Goal: Task Accomplishment & Management: Complete application form

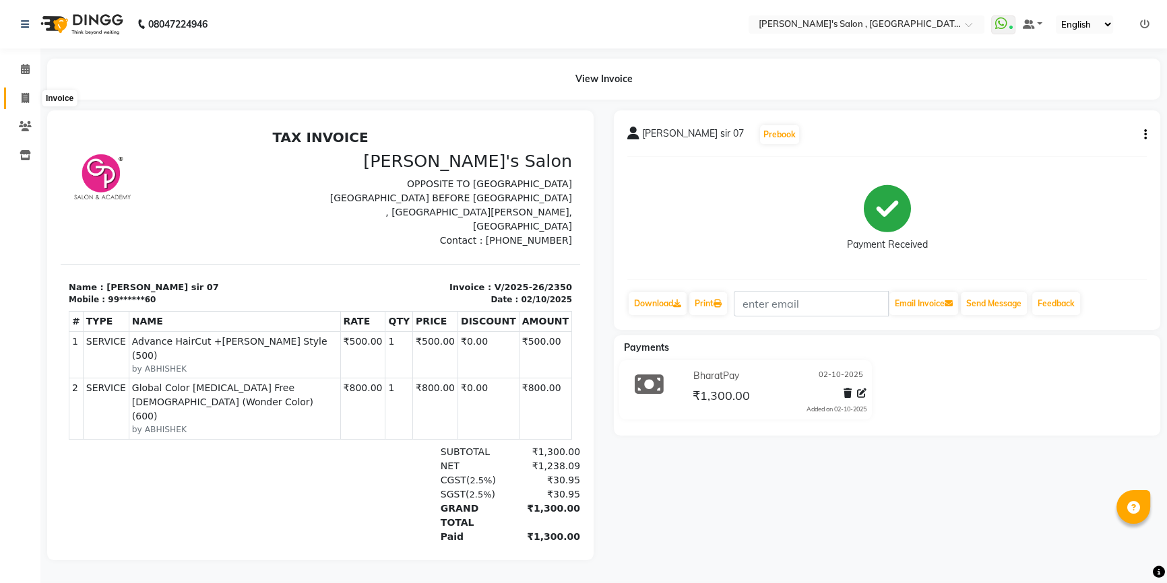
click at [18, 91] on span at bounding box center [25, 98] width 24 height 15
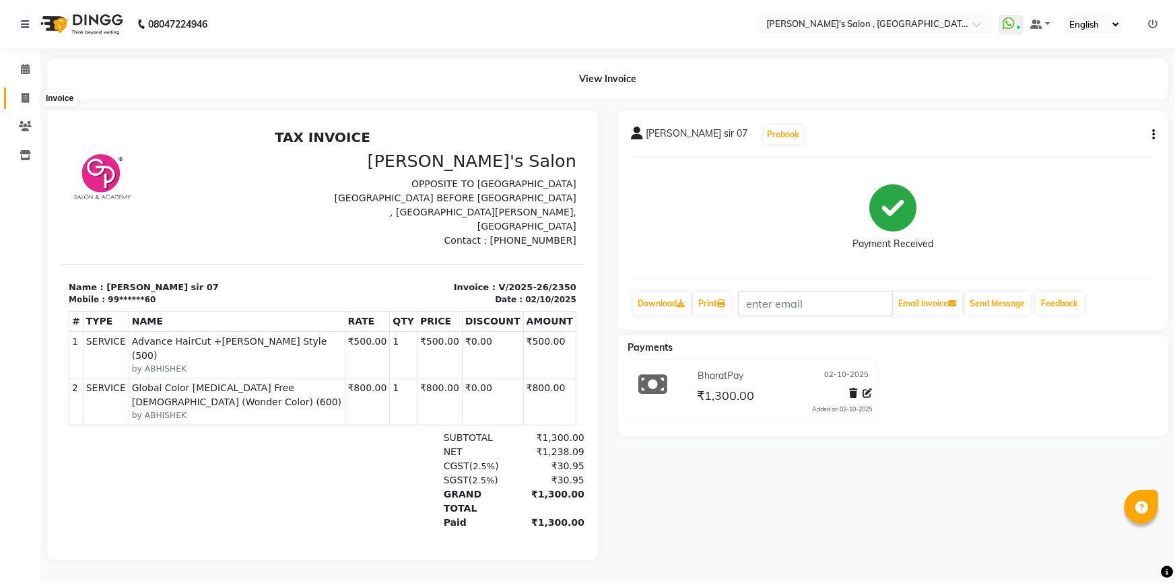
select select "service"
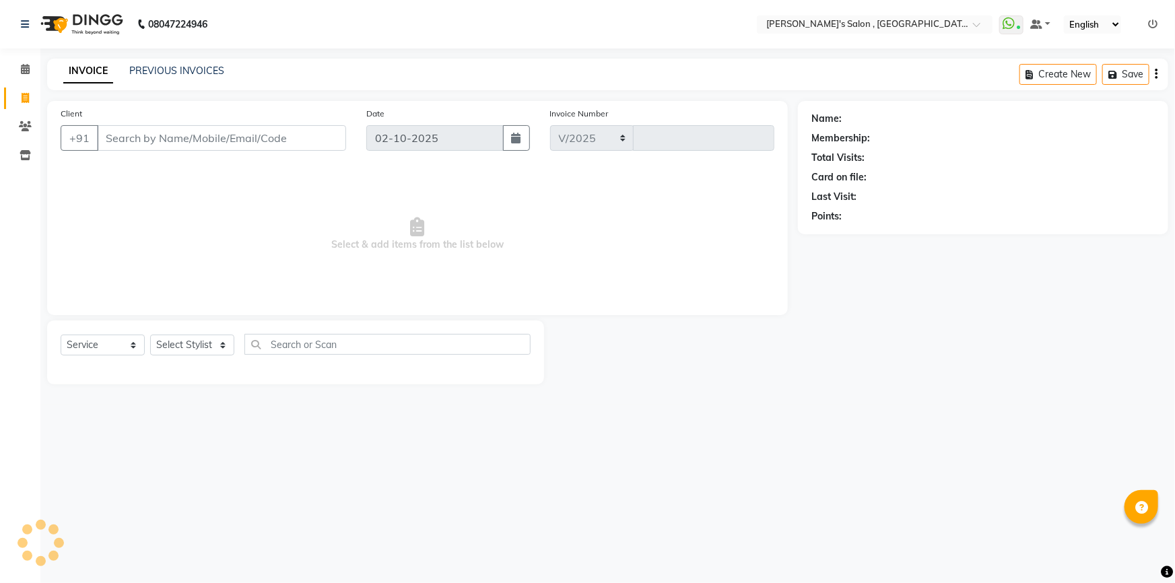
select select "7416"
type input "2351"
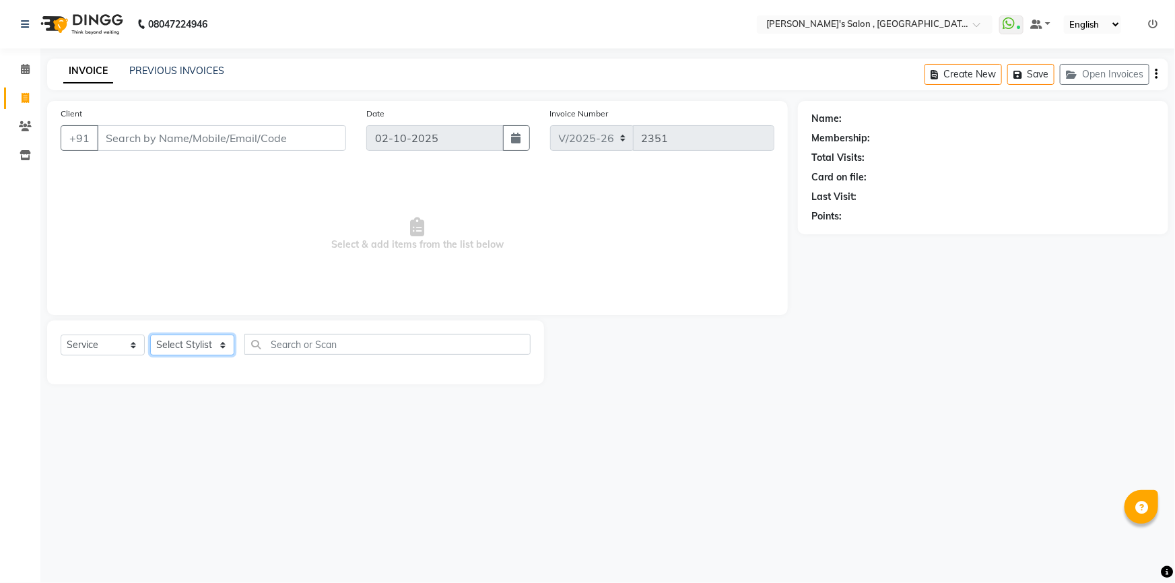
click at [222, 346] on select "Select Stylist ABHISHEK AKASH SH ARJUN SIR Manager [PERSON_NAME] [PERSON_NAME] …" at bounding box center [192, 345] width 84 height 21
select select "66056"
click at [150, 335] on select "Select Stylist ABHISHEK AKASH SH ARJUN SIR Manager [PERSON_NAME] [PERSON_NAME] …" at bounding box center [192, 345] width 84 height 21
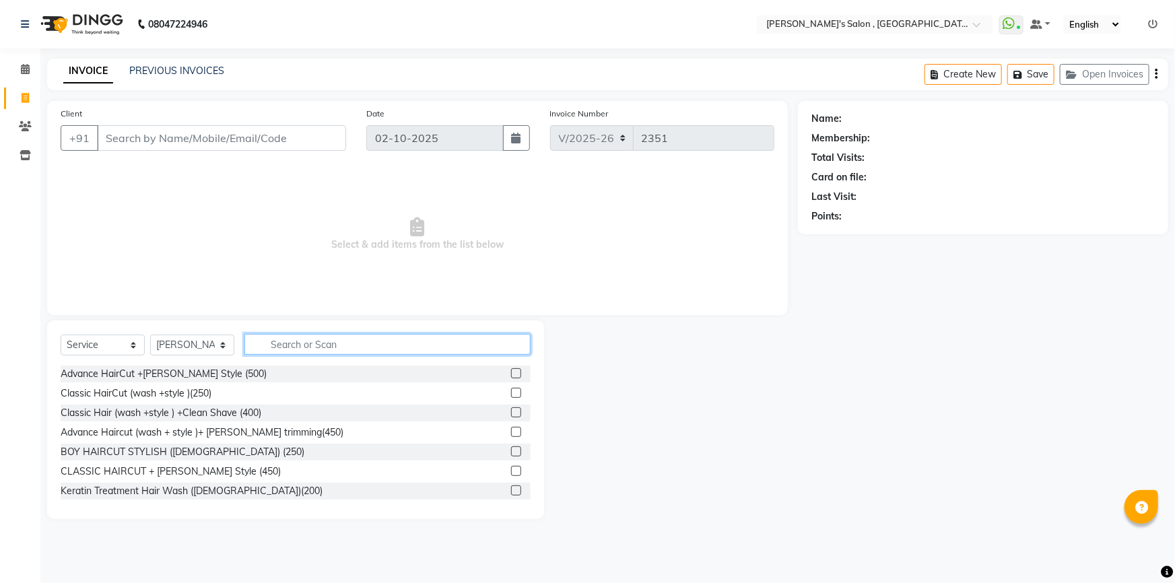
click at [326, 347] on input "text" at bounding box center [387, 344] width 286 height 21
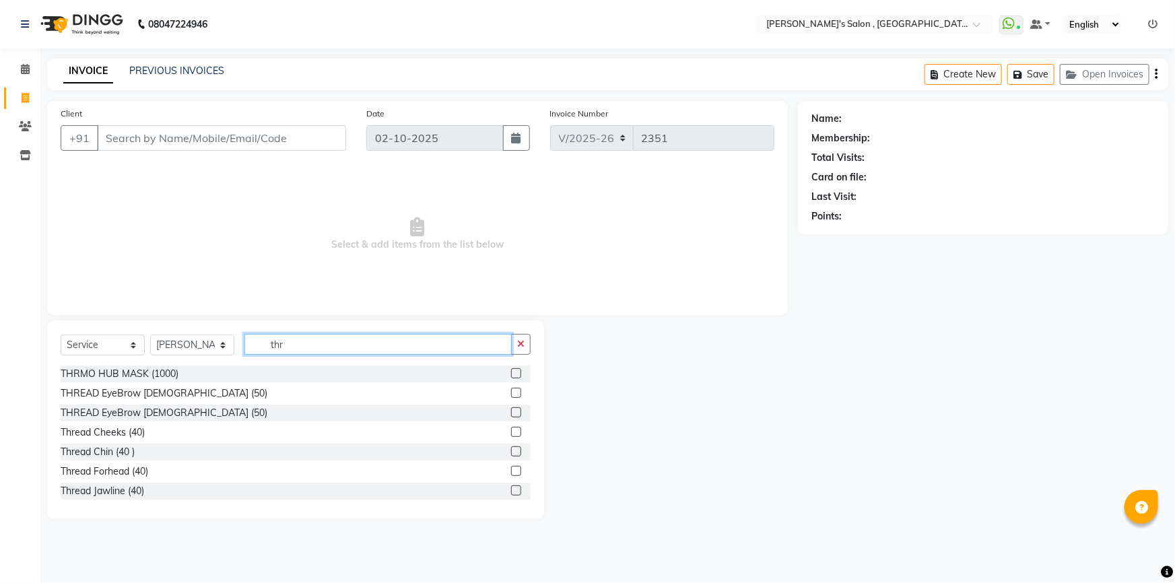
type input "thr"
click at [267, 455] on div "Thread Chin (40 )" at bounding box center [296, 452] width 470 height 17
click at [115, 447] on div "Thread Chin (40 )" at bounding box center [98, 452] width 74 height 14
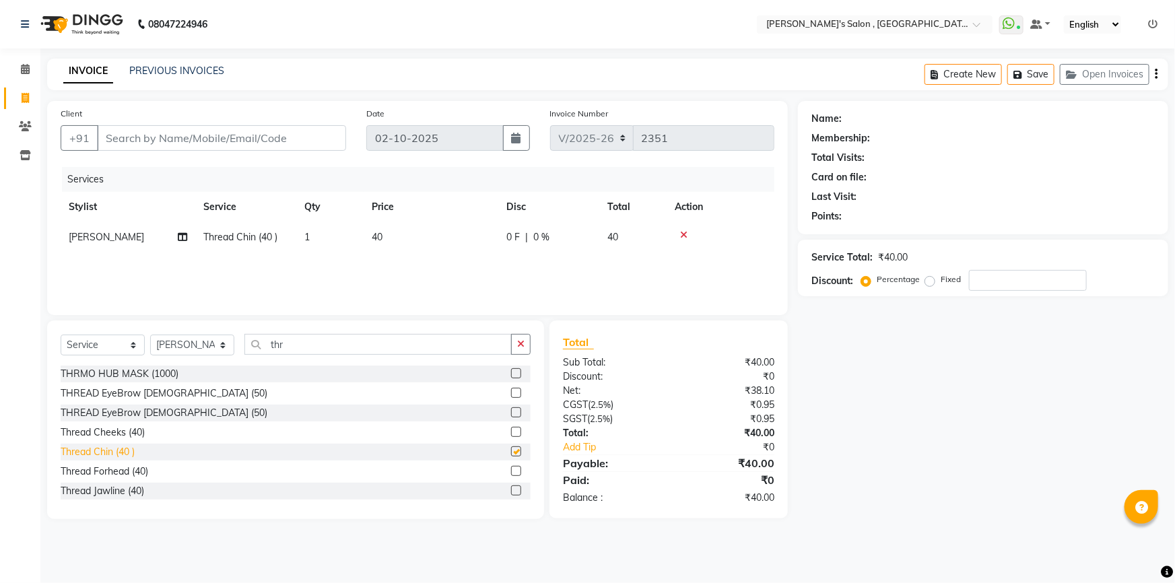
checkbox input "false"
click at [123, 399] on div "THREAD EyeBrow [DEMOGRAPHIC_DATA] (50)" at bounding box center [164, 394] width 207 height 14
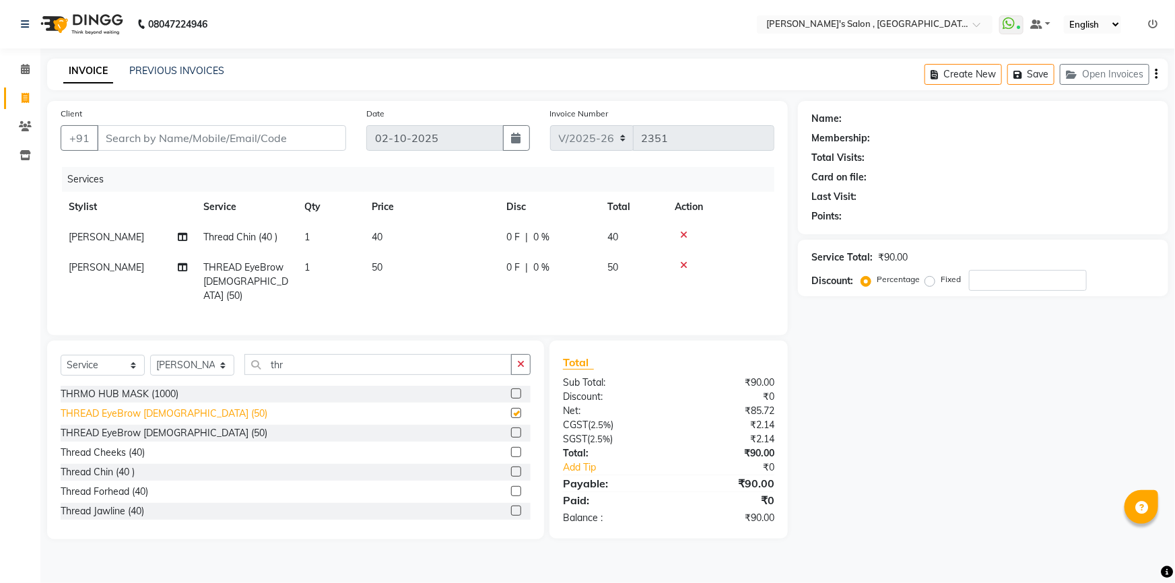
checkbox input "false"
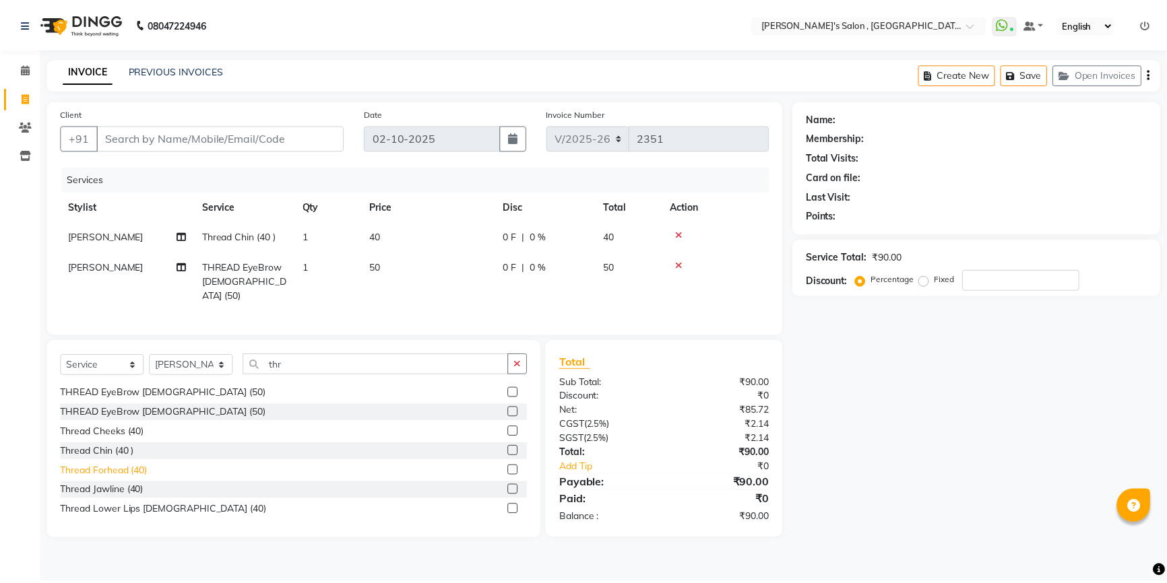
scroll to position [40, 0]
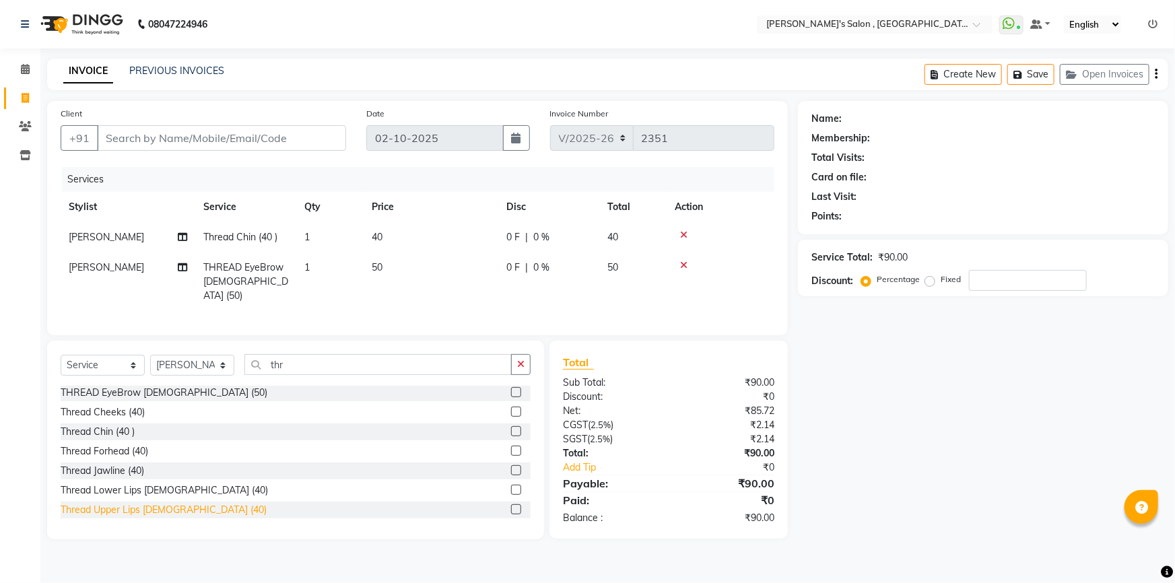
click at [124, 507] on div "Thread Upper Lips [DEMOGRAPHIC_DATA] (40)" at bounding box center [164, 510] width 206 height 14
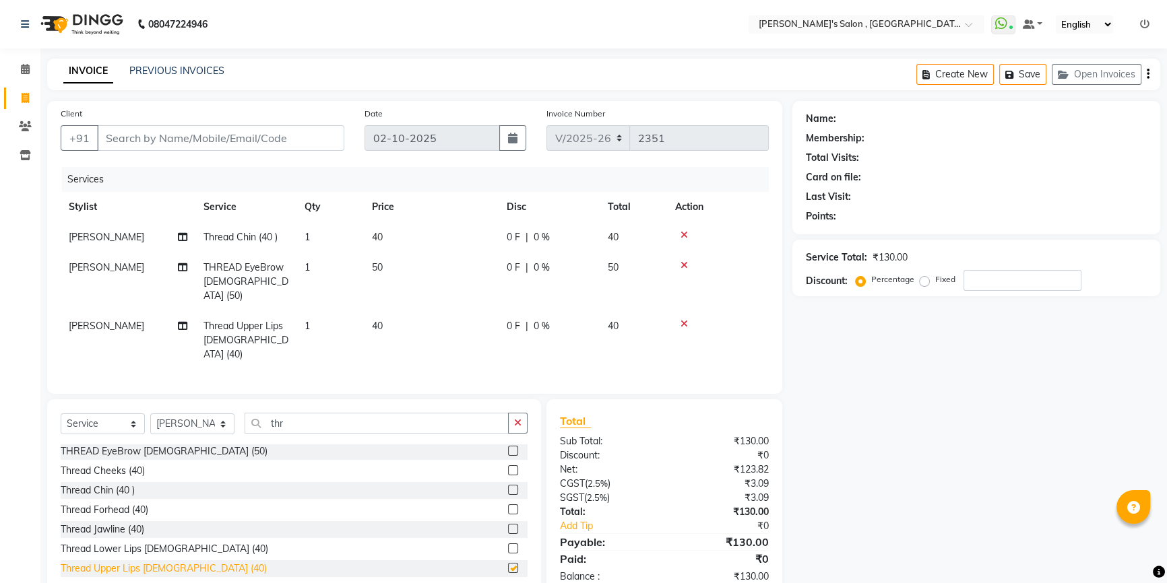
checkbox input "false"
click at [211, 414] on select "Select Stylist ABHISHEK AKASH SH ARJUN SIR Manager [PERSON_NAME] [PERSON_NAME] …" at bounding box center [192, 424] width 84 height 21
select select "74856"
click at [150, 414] on select "Select Stylist ABHISHEK AKASH SH ARJUN SIR Manager [PERSON_NAME] [PERSON_NAME] …" at bounding box center [192, 424] width 84 height 21
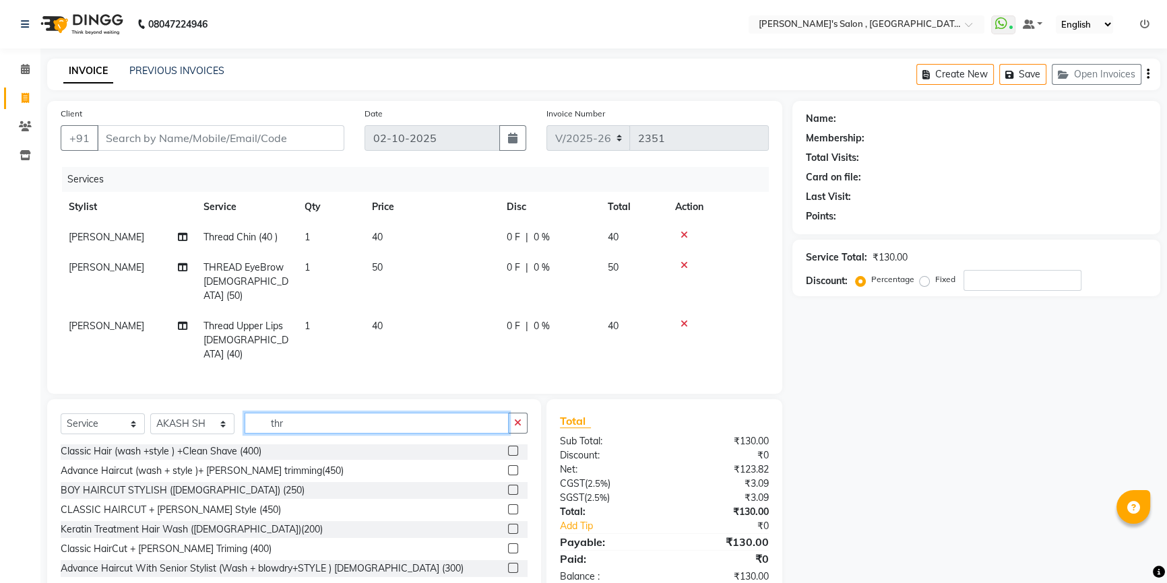
click at [381, 413] on input "thr" at bounding box center [376, 423] width 264 height 21
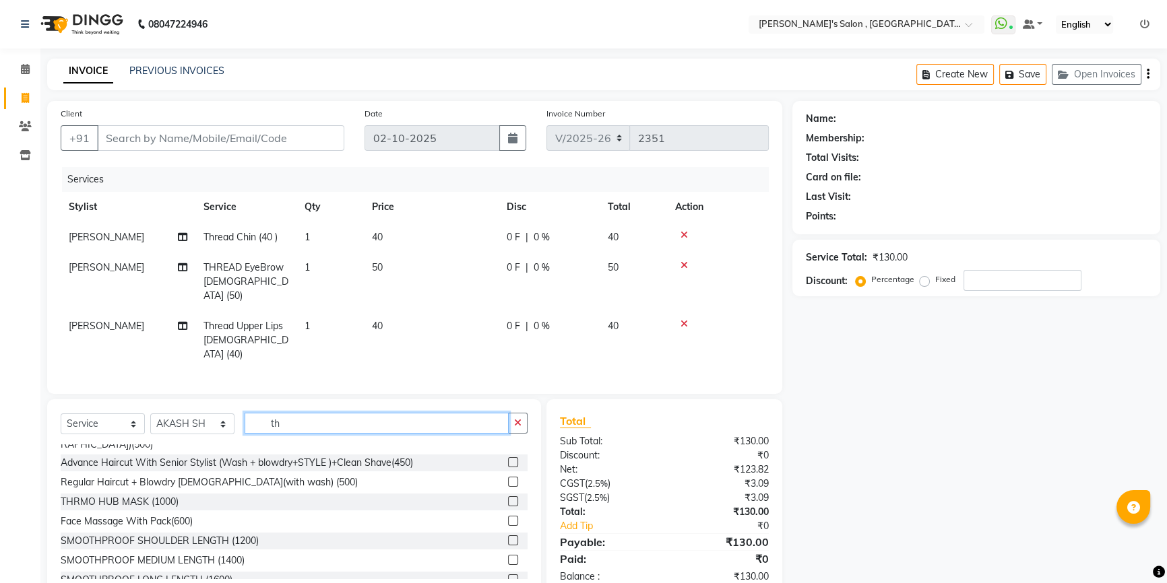
scroll to position [0, 0]
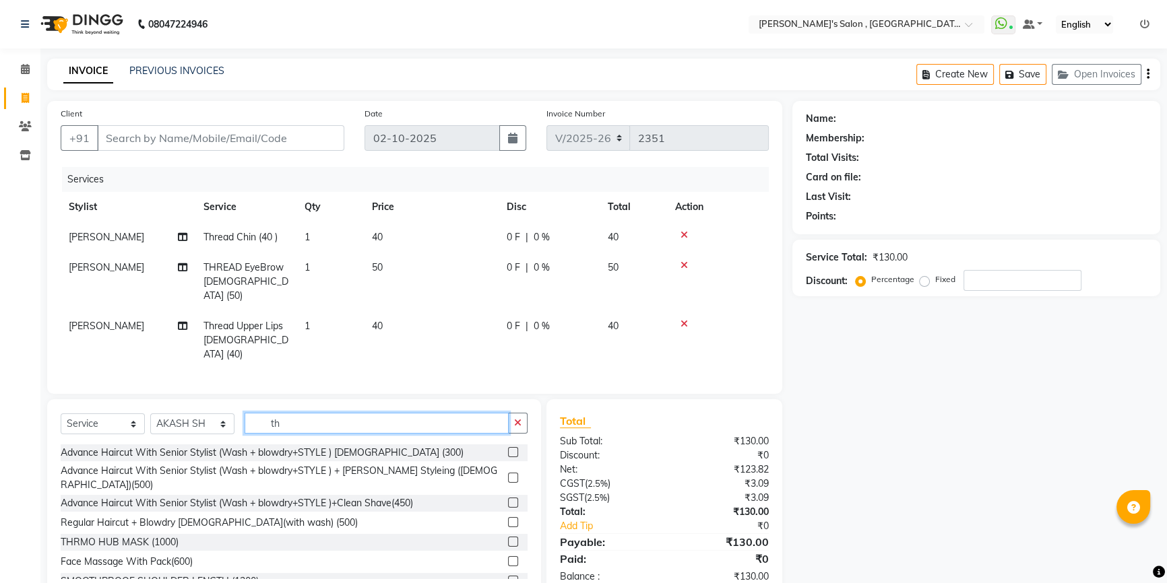
type input "t"
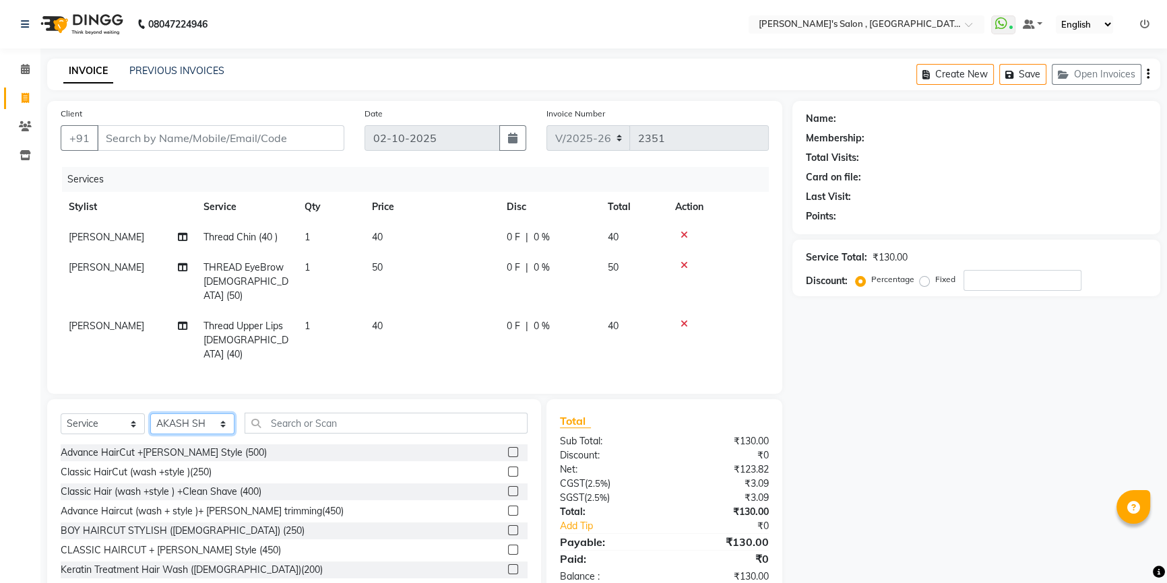
drag, startPoint x: 178, startPoint y: 399, endPoint x: 191, endPoint y: 401, distance: 13.0
click at [178, 414] on select "Select Stylist ABHISHEK AKASH SH ARJUN SIR Manager [PERSON_NAME] [PERSON_NAME] …" at bounding box center [192, 424] width 84 height 21
select select "67371"
click at [150, 414] on select "Select Stylist ABHISHEK AKASH SH ARJUN SIR Manager [PERSON_NAME] [PERSON_NAME] …" at bounding box center [192, 424] width 84 height 21
click at [302, 413] on input "text" at bounding box center [385, 423] width 283 height 21
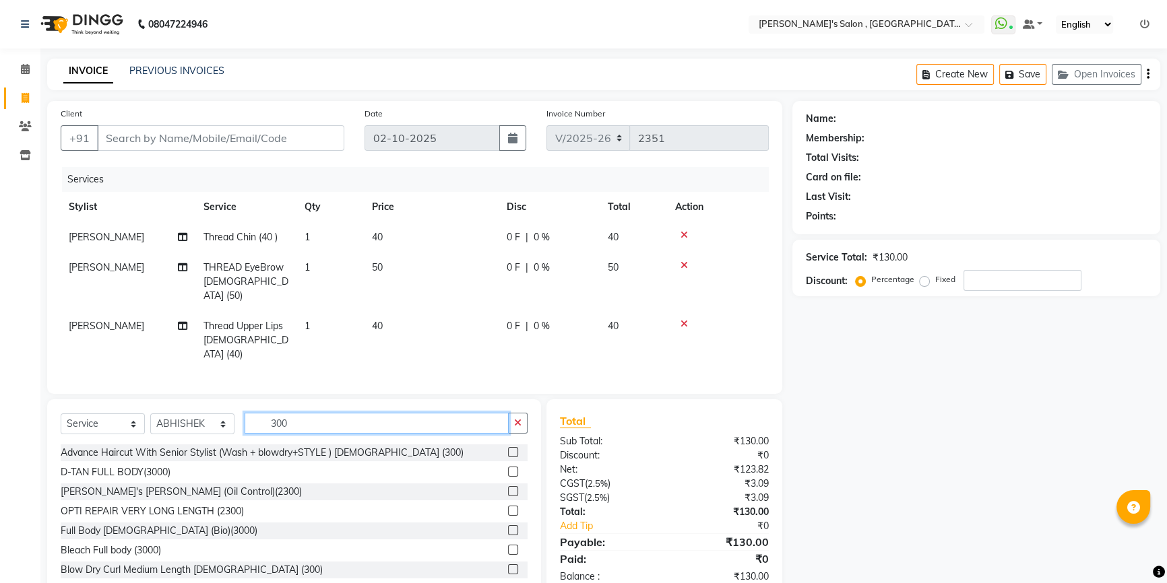
type input "300"
click at [508, 447] on label at bounding box center [513, 452] width 10 height 10
click at [508, 449] on input "checkbox" at bounding box center [512, 453] width 9 height 9
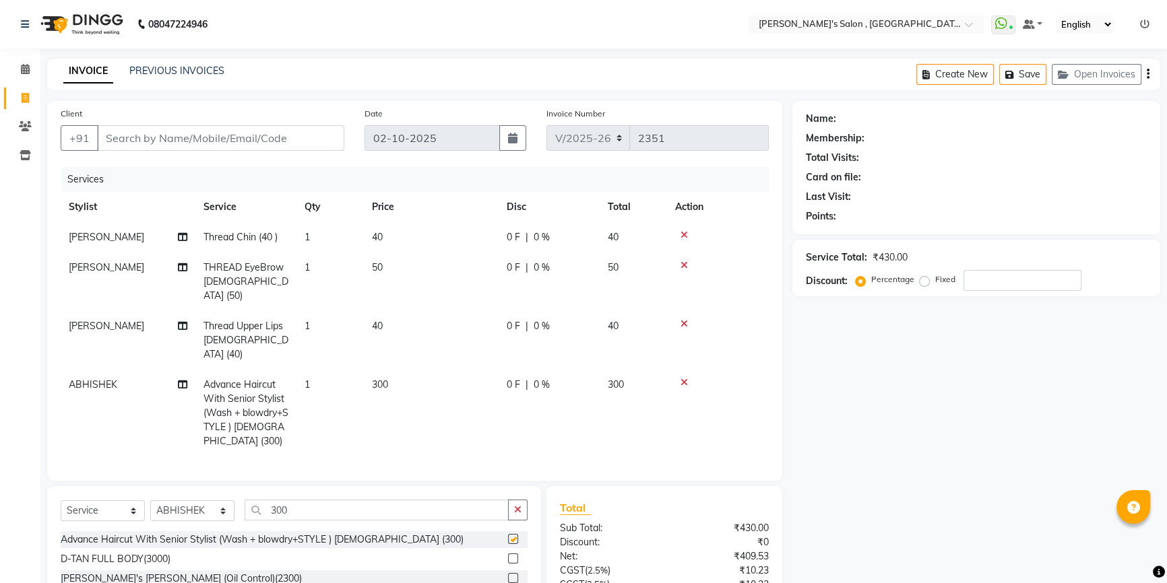
checkbox input "false"
click at [167, 141] on input "Client" at bounding box center [220, 138] width 247 height 26
type input "0"
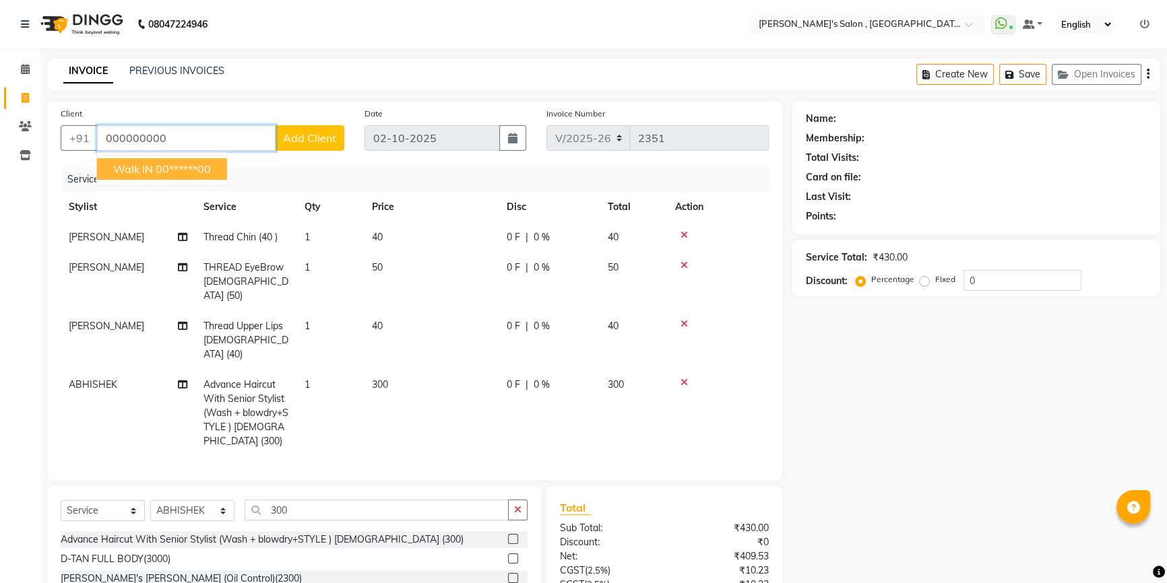
click at [121, 161] on button "Walk IN 00******00" at bounding box center [162, 169] width 130 height 22
type input "00******00"
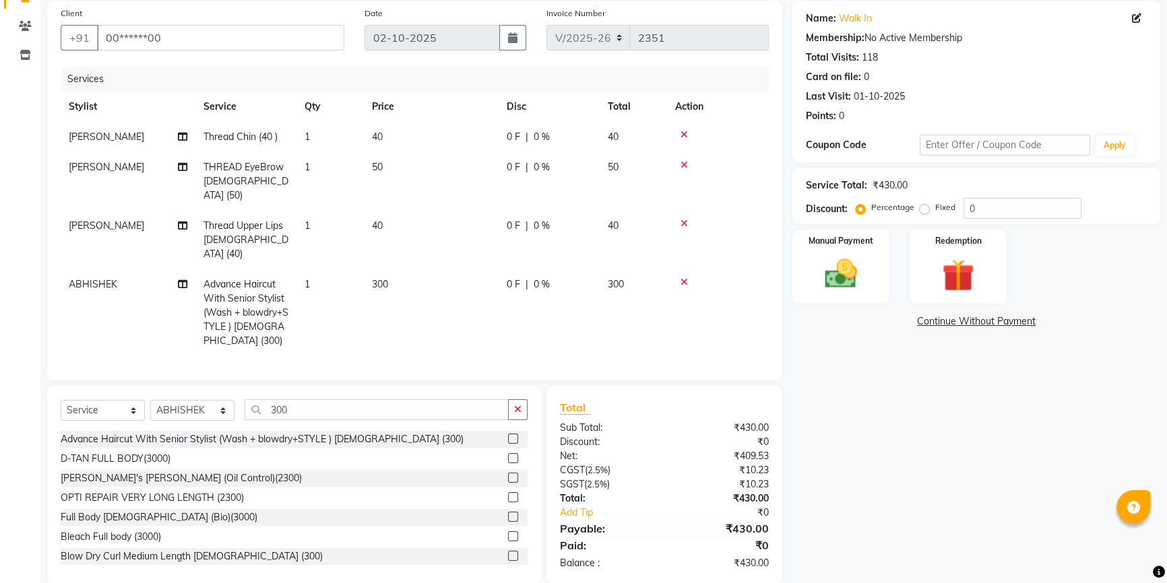
scroll to position [102, 0]
click at [832, 264] on img at bounding box center [841, 272] width 55 height 38
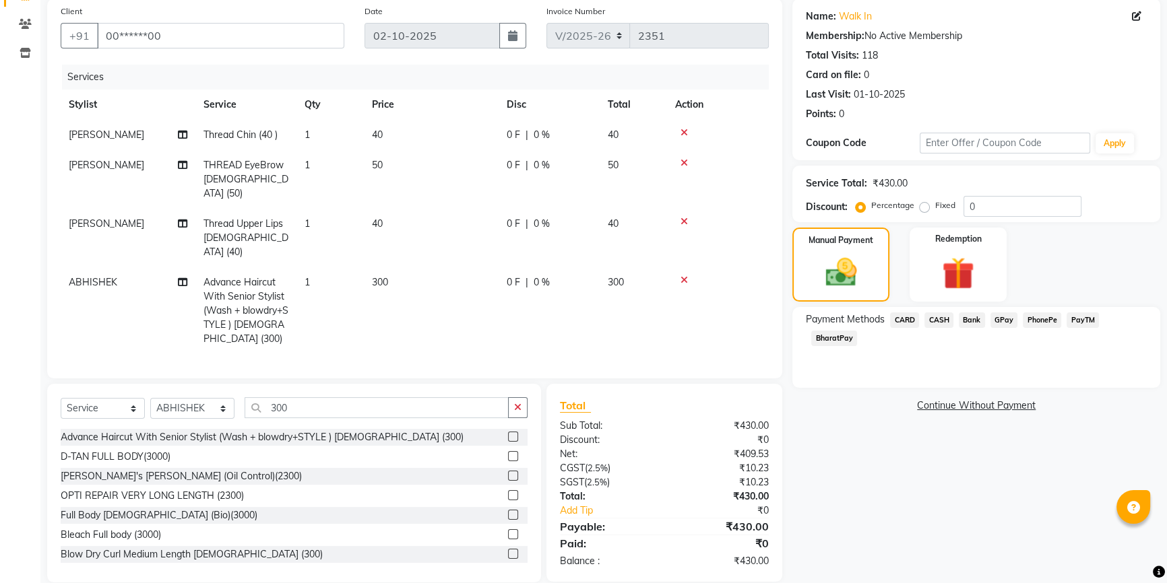
click at [839, 336] on span "BharatPay" at bounding box center [834, 338] width 46 height 15
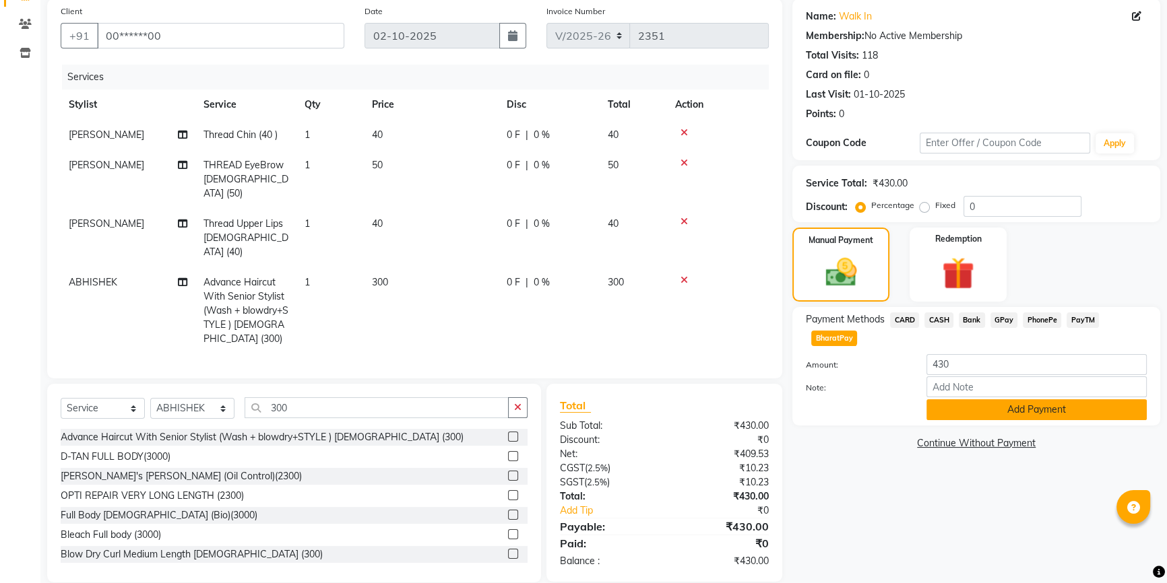
click at [983, 404] on button "Add Payment" at bounding box center [1036, 409] width 220 height 21
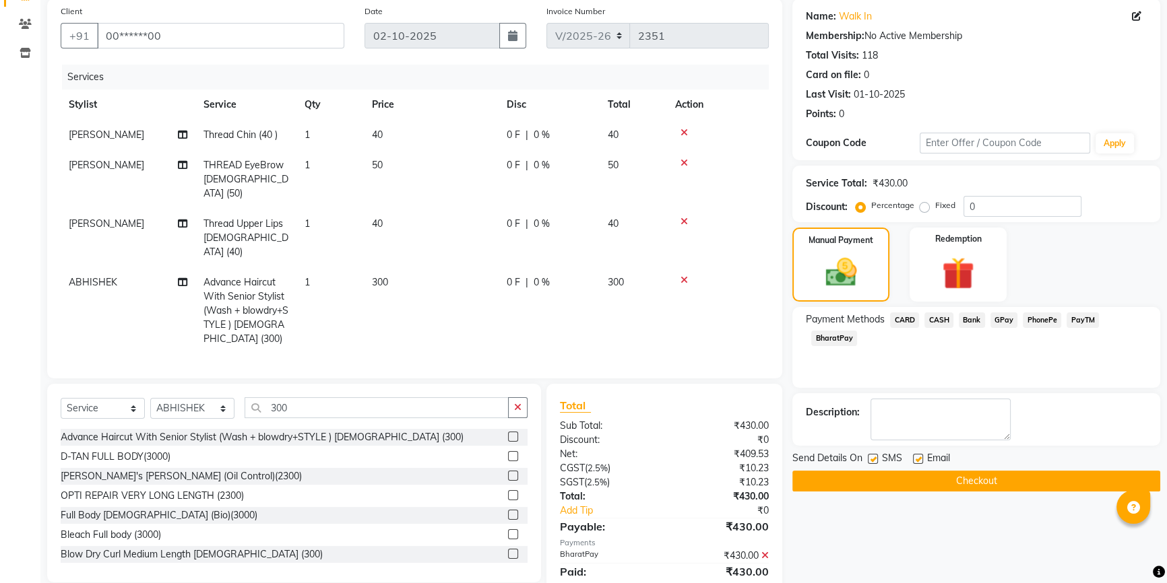
scroll to position [130, 0]
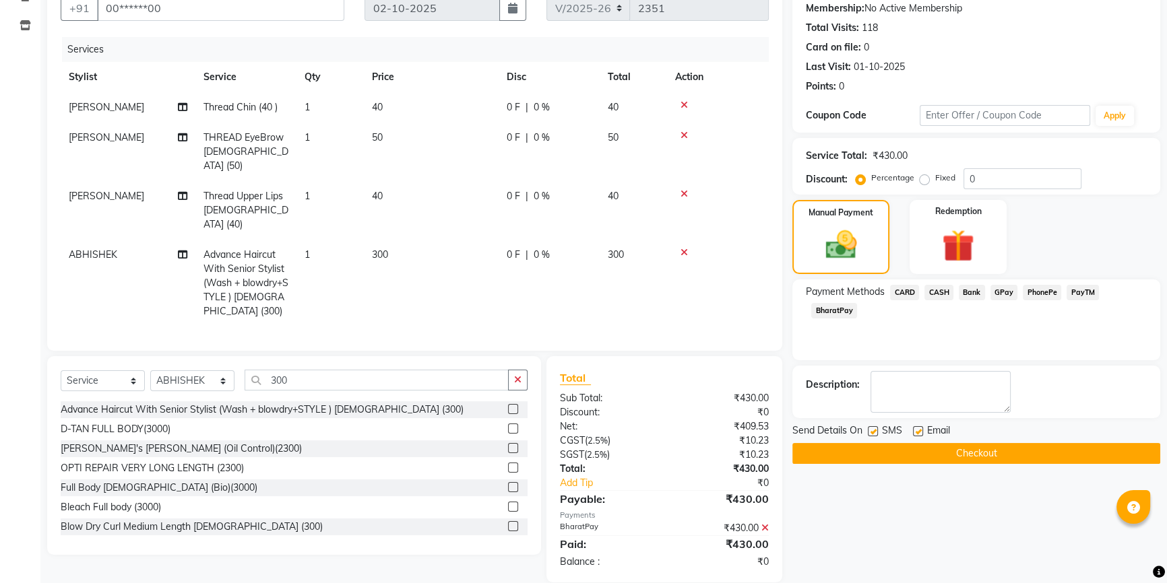
click at [969, 443] on button "Checkout" at bounding box center [976, 453] width 368 height 21
